Goal: Go to known website: Go to known website

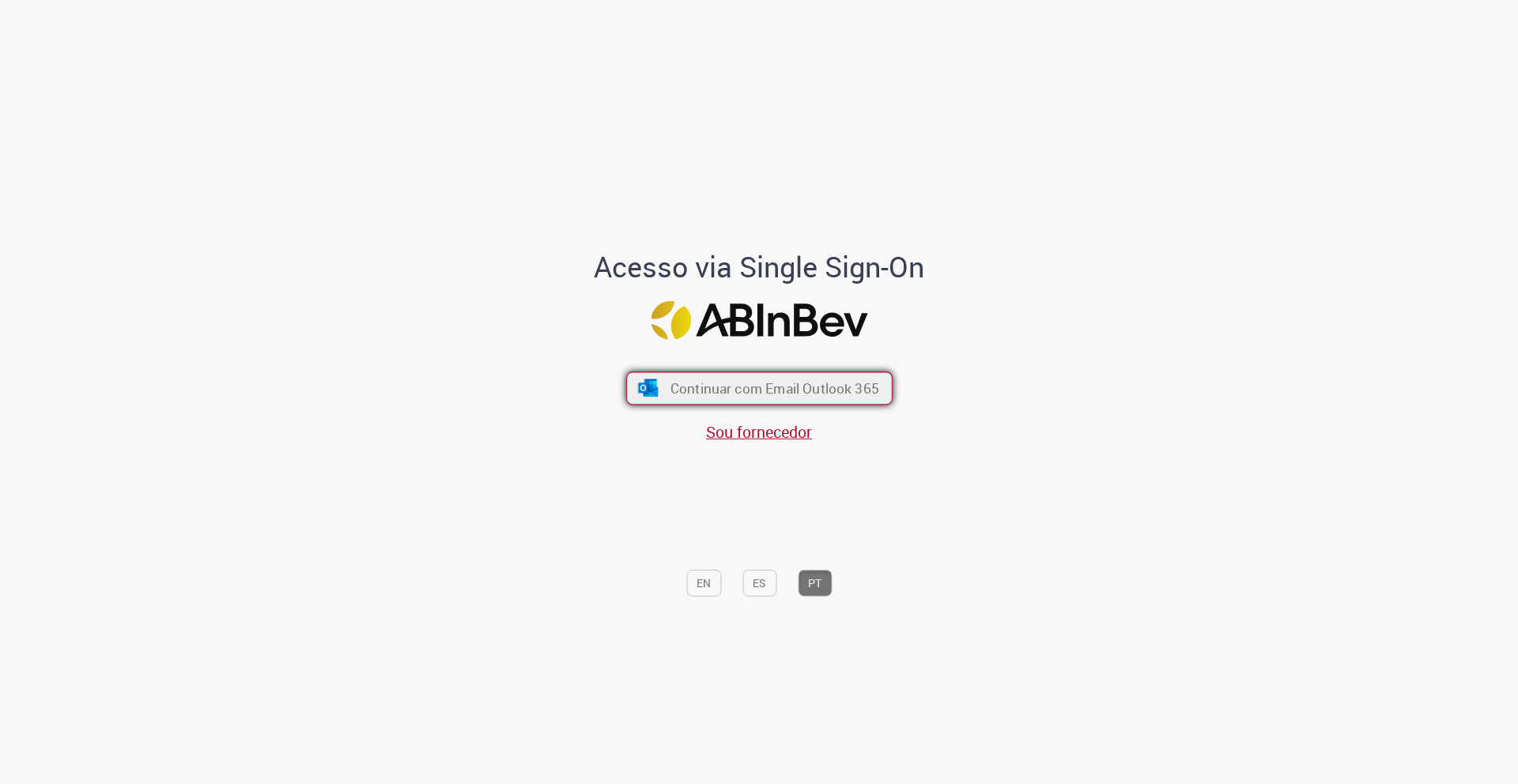
click at [784, 396] on span "Continuar com Email Outlook 365" at bounding box center [774, 388] width 209 height 18
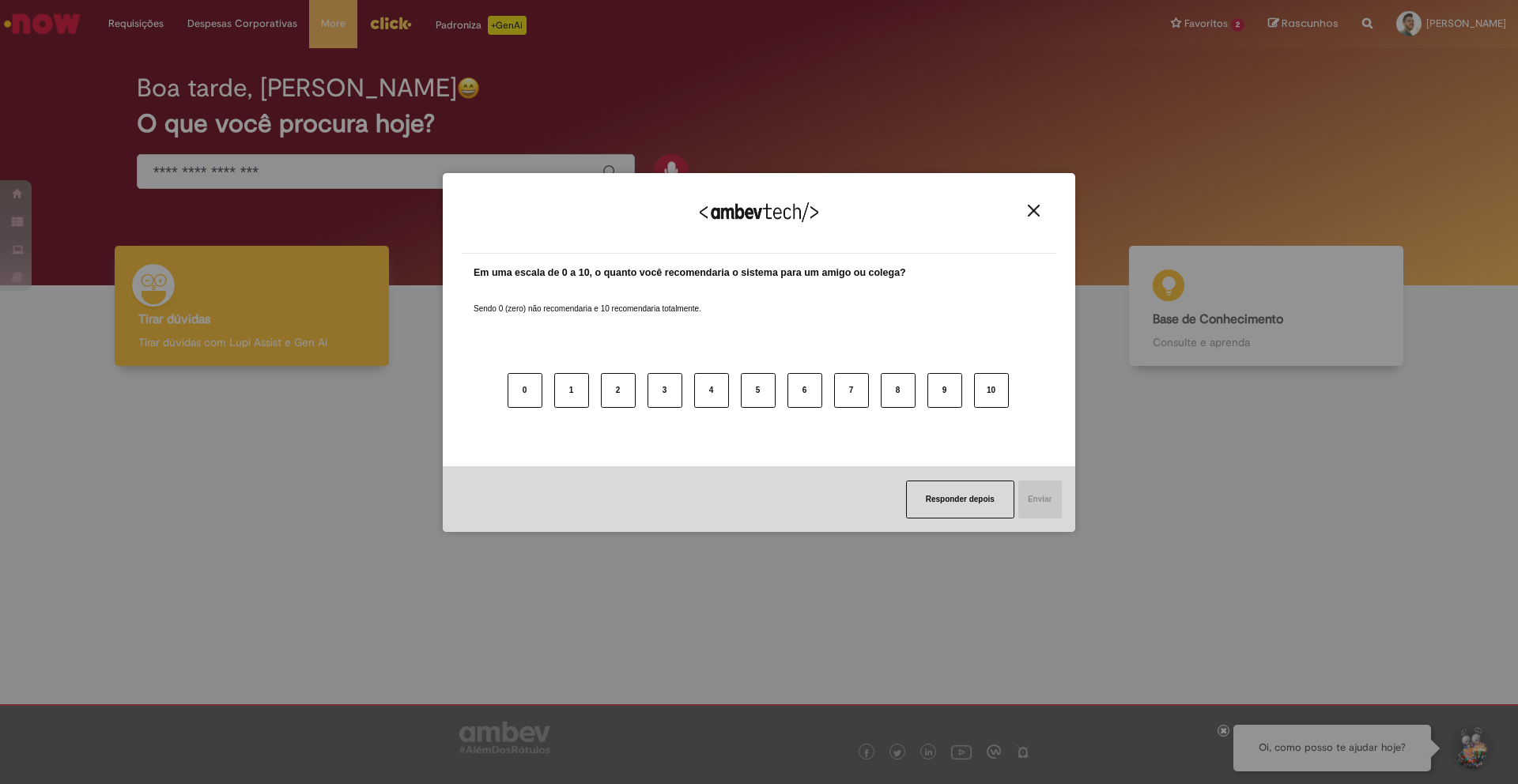
click at [1032, 211] on img "Close" at bounding box center [1033, 211] width 12 height 12
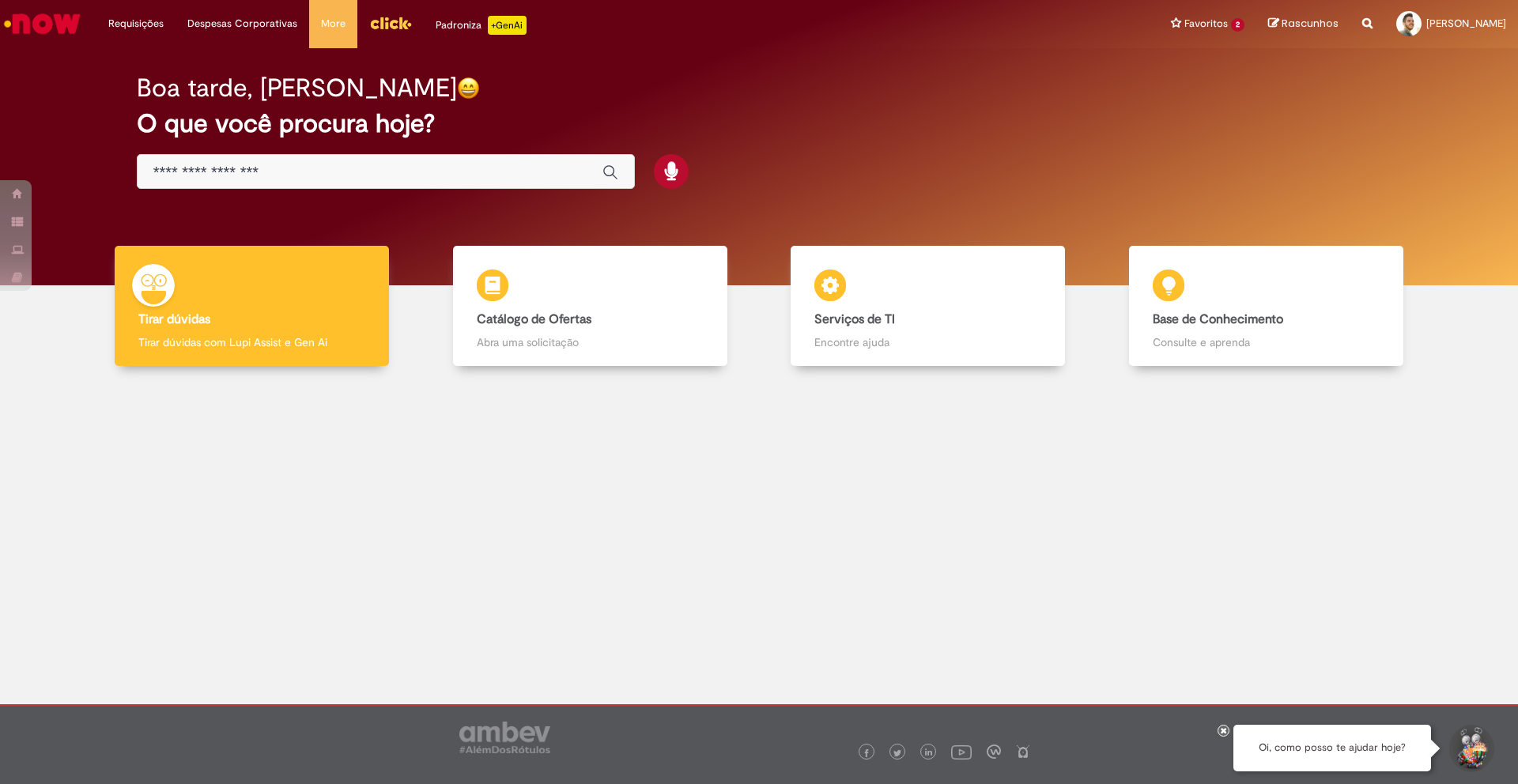
click at [376, 29] on img "Menu Cabeçalho" at bounding box center [390, 23] width 43 height 24
